Goal: Task Accomplishment & Management: Manage account settings

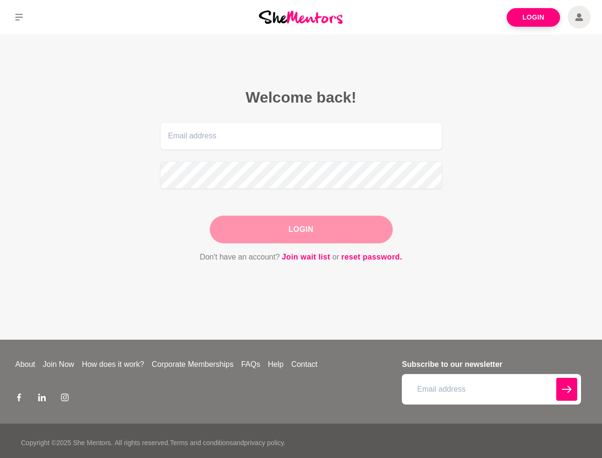
click at [301, 229] on div "Login" at bounding box center [301, 230] width 183 height 28
click at [19, 17] on icon at bounding box center [19, 17] width 8 height 7
